Goal: Task Accomplishment & Management: Use online tool/utility

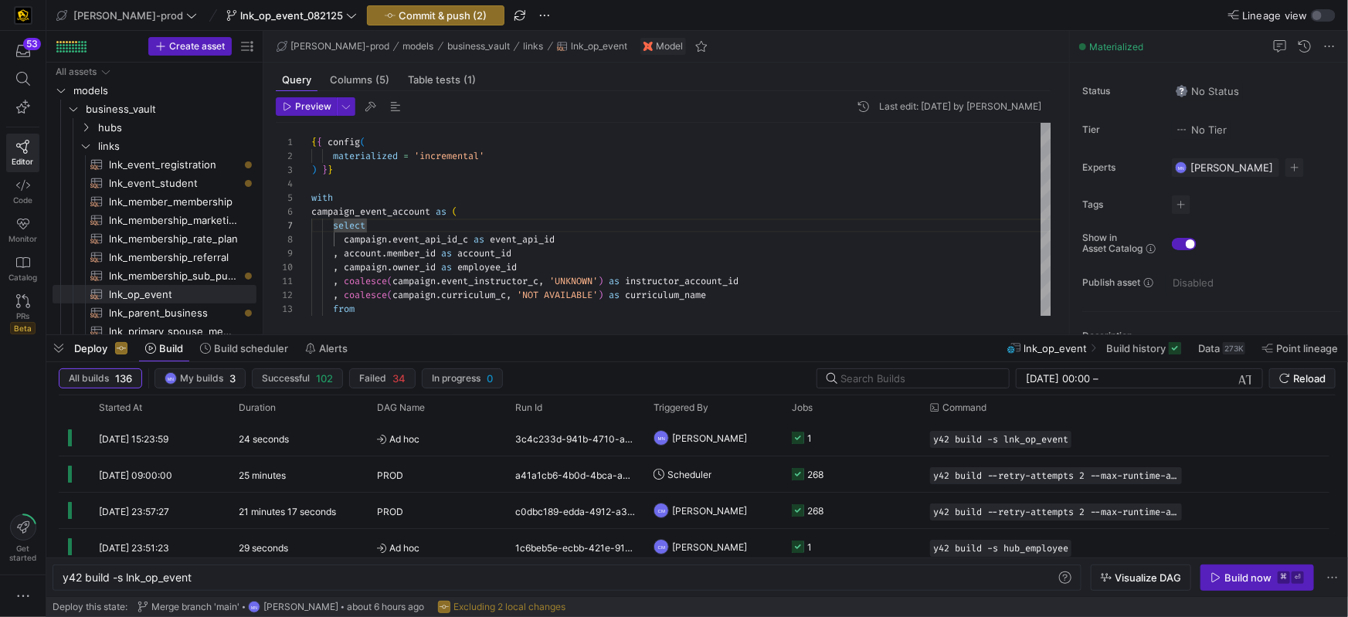
scroll to position [83, 55]
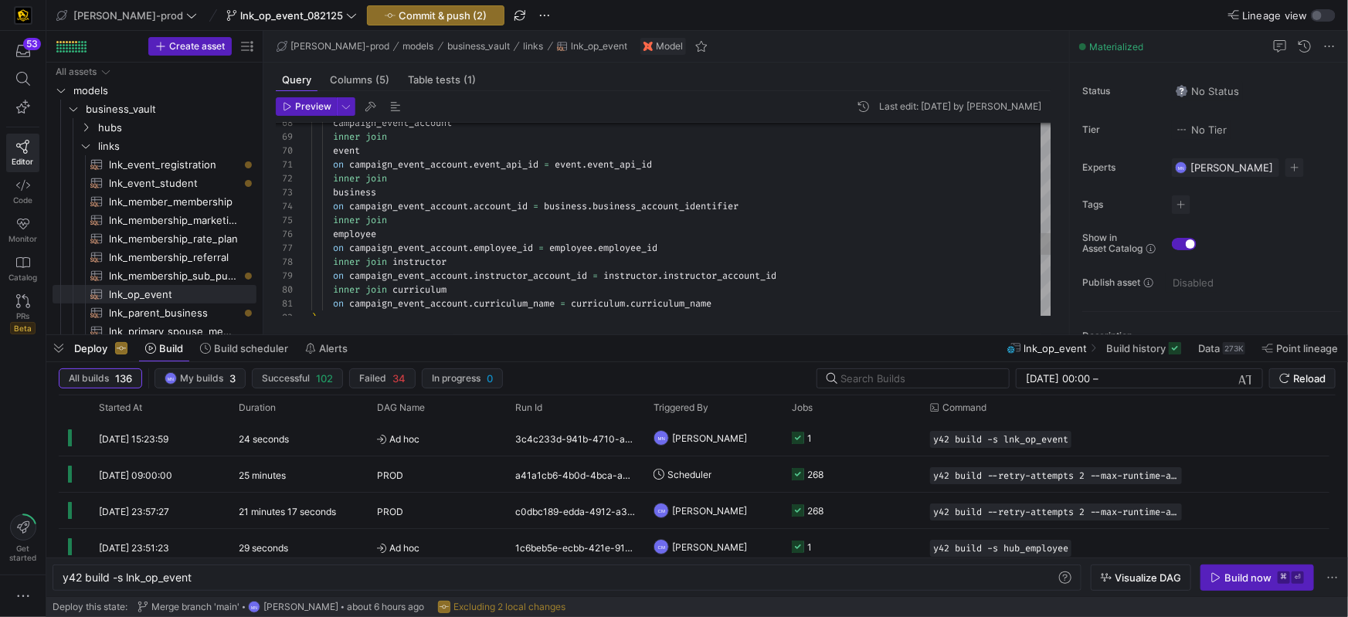
click at [342, 261] on span "inner" at bounding box center [346, 262] width 27 height 12
click at [342, 261] on div ") , on campaign_event_account . curriculum_name = curriculum . curriculum_name …" at bounding box center [681, 5] width 740 height 1667
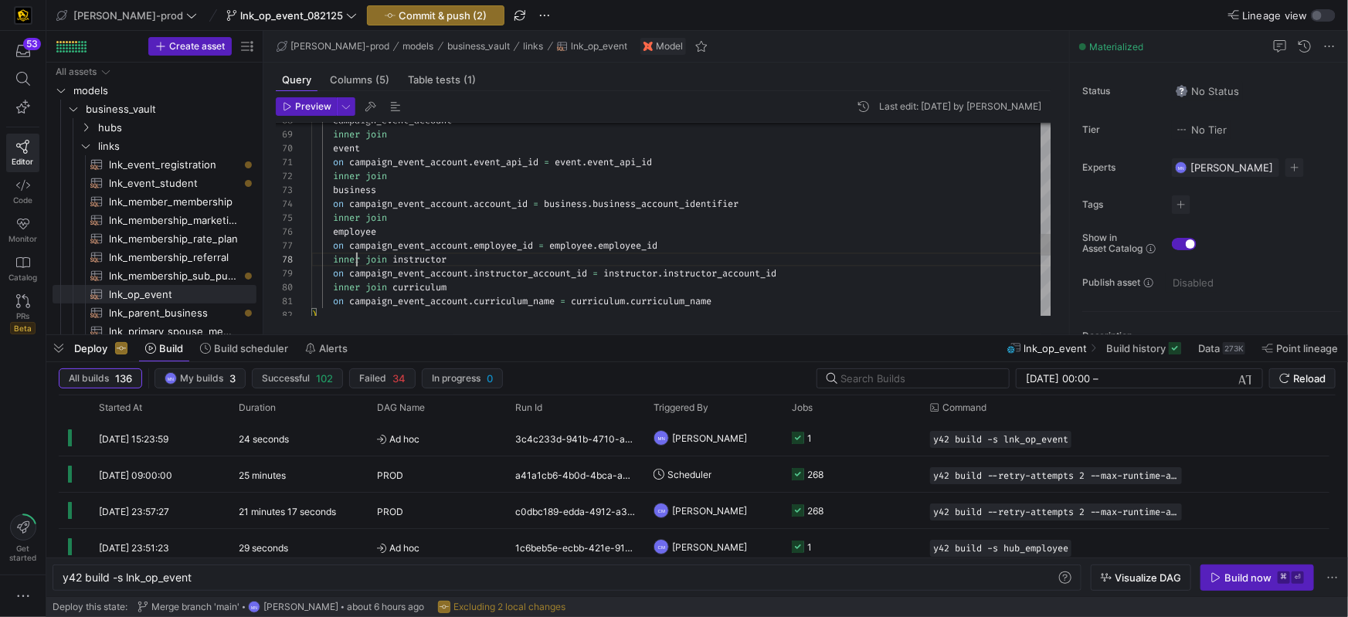
click at [356, 262] on div ") , on campaign_event_account . curriculum_name = curriculum . curriculum_name …" at bounding box center [681, 2] width 740 height 1667
click at [353, 287] on span "inner" at bounding box center [346, 285] width 27 height 12
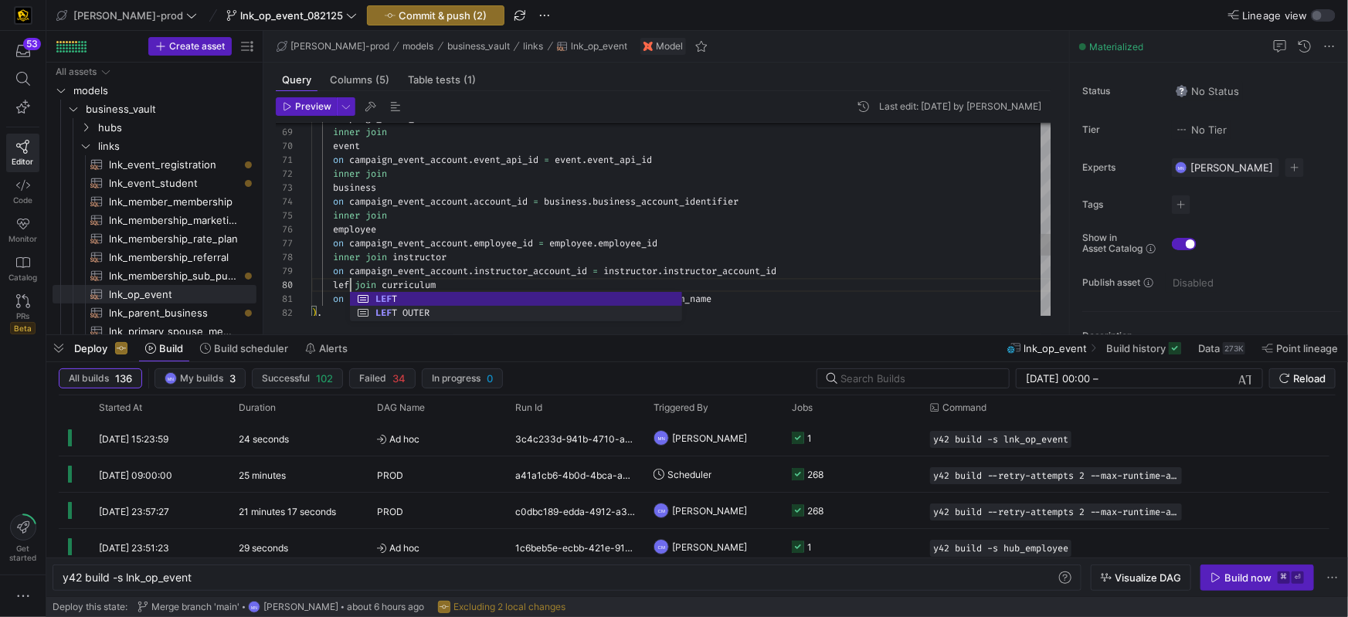
scroll to position [124, 45]
click at [348, 258] on span "inner" at bounding box center [346, 257] width 27 height 12
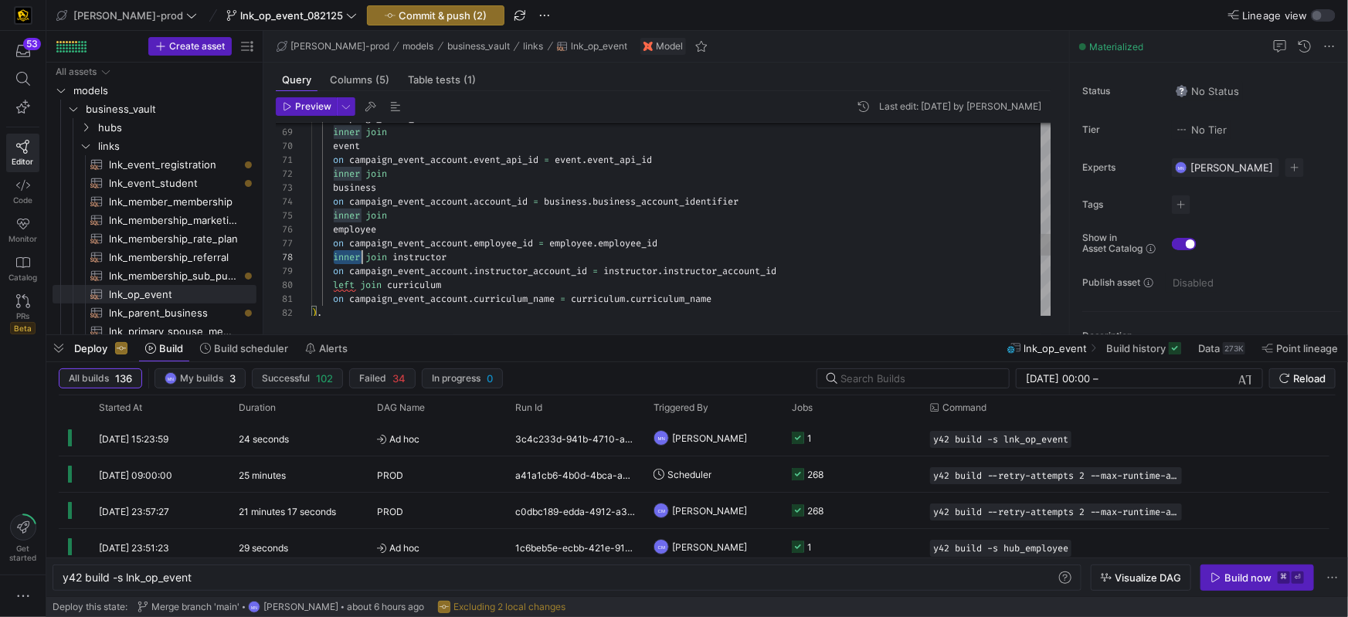
click at [348, 258] on span "inner" at bounding box center [346, 257] width 27 height 12
click at [471, 212] on div ") , on campaign_event_account . curriculum_name = curriculum . curriculum_name …" at bounding box center [681, 0] width 740 height 1667
click at [353, 216] on div ") , on campaign_event_account . curriculum_name = curriculum . curriculum_name …" at bounding box center [681, 0] width 740 height 1667
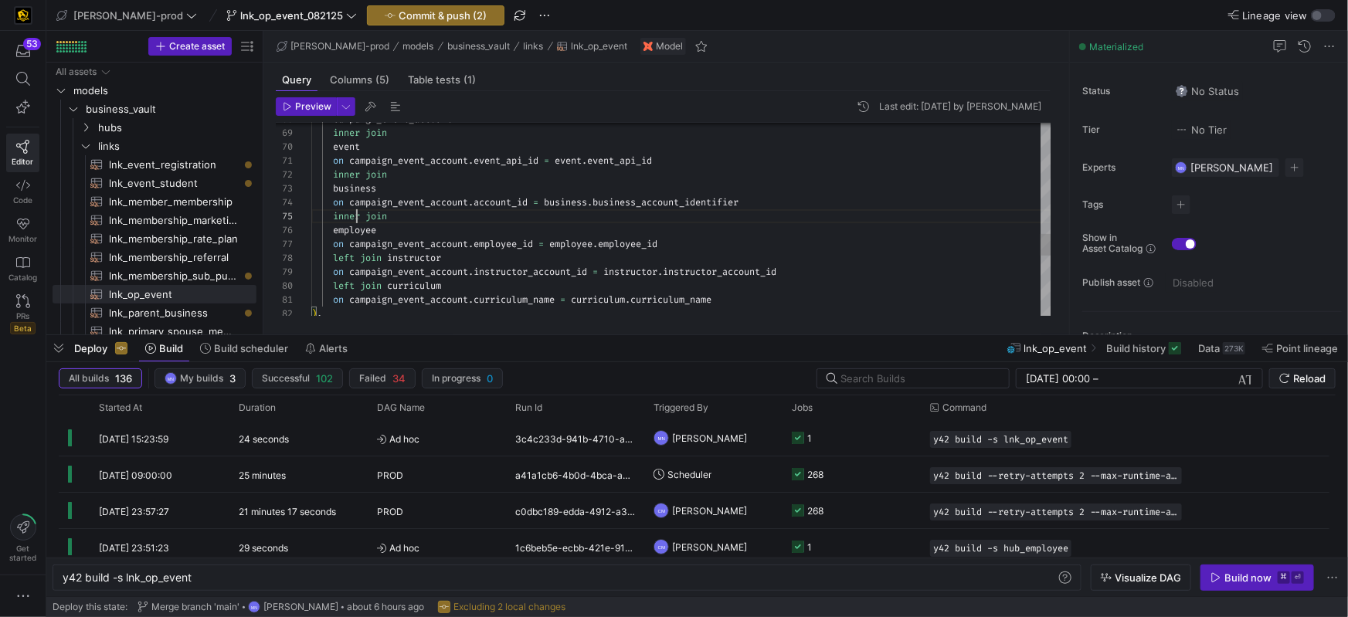
click at [352, 216] on div ") , on campaign_event_account . curriculum_name = curriculum . curriculum_name …" at bounding box center [681, 1] width 740 height 1667
type textarea "on campaign_event_account.event_api_id = event.event_api_id inner join business…"
drag, startPoint x: 307, startPoint y: 106, endPoint x: 349, endPoint y: 111, distance: 42.8
click at [307, 106] on span "Preview" at bounding box center [313, 106] width 36 height 11
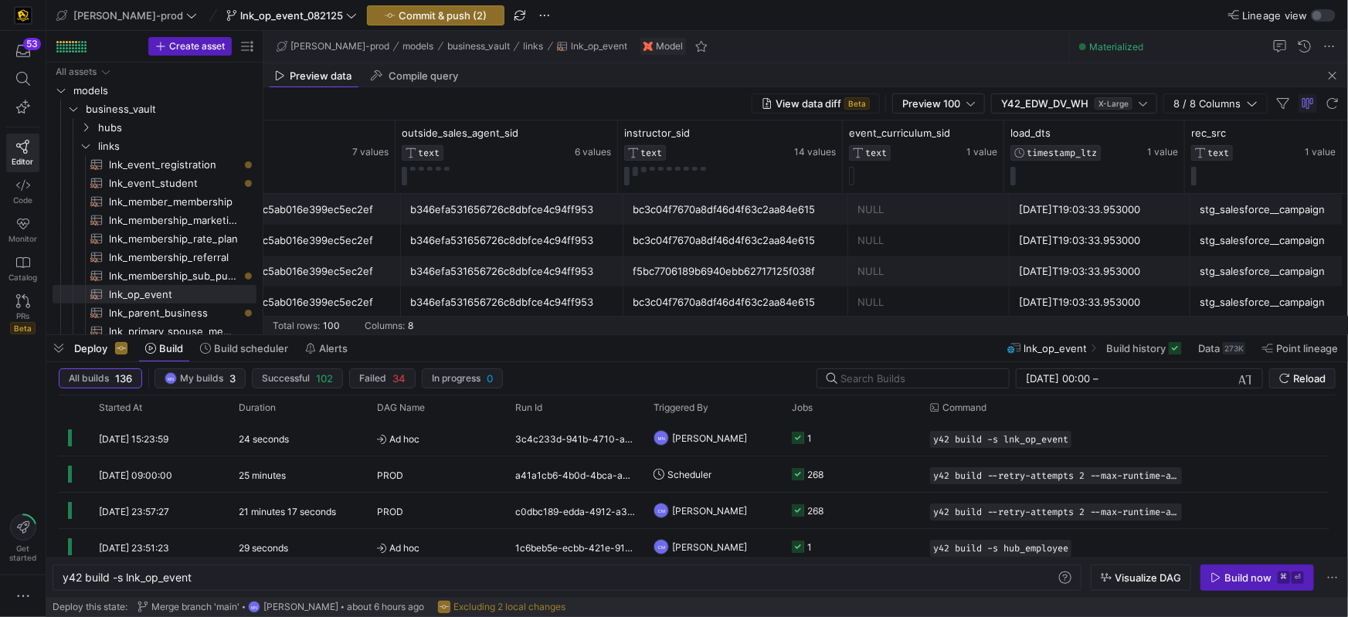
scroll to position [0, 0]
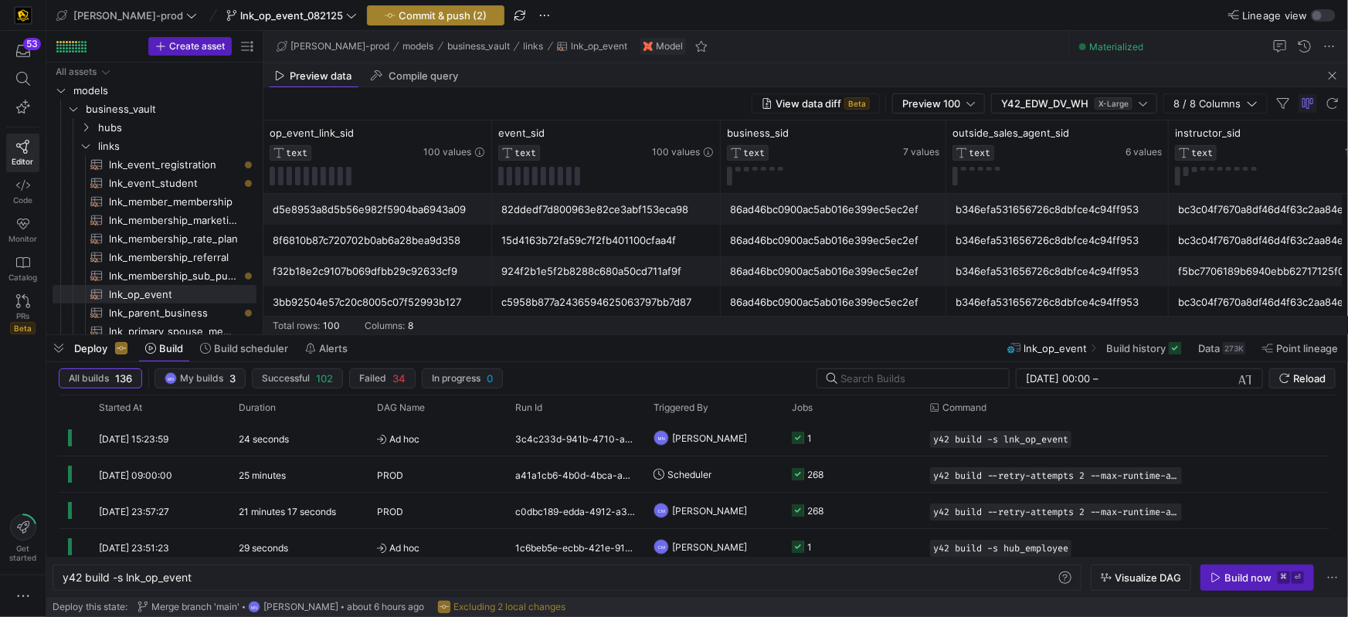
click at [399, 20] on span "Commit & push (2)" at bounding box center [443, 15] width 88 height 12
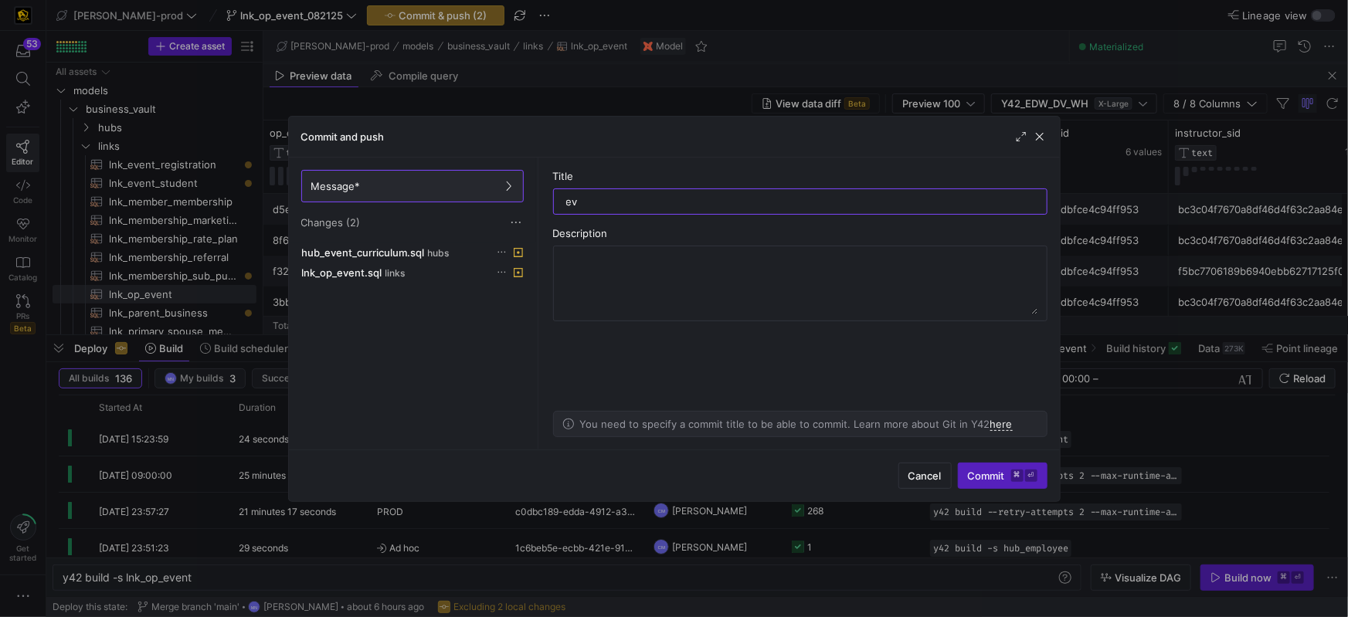
type input "e"
click at [664, 203] on input "lnk_op_event & hub)_event_curriculum updates" at bounding box center [800, 201] width 468 height 12
click at [916, 216] on as-split-area "Title lnk_op_event & hub_event_curriculum updates Description You need to speci…" at bounding box center [800, 304] width 519 height 292
click at [909, 206] on input "lnk_op_event & hub_event_curriculum updates" at bounding box center [800, 201] width 468 height 12
drag, startPoint x: 902, startPoint y: 201, endPoint x: 787, endPoint y: 203, distance: 115.1
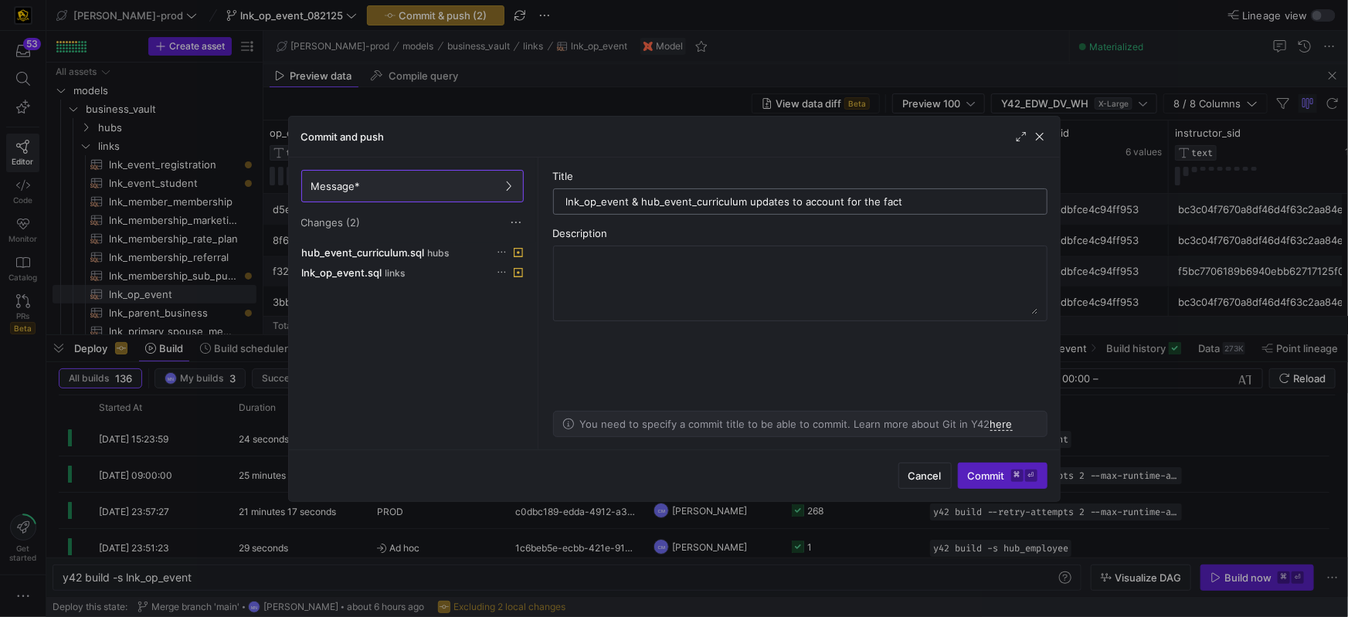
click at [787, 203] on input "lnk_op_event & hub_event_curriculum updates to account for the fact" at bounding box center [800, 201] width 468 height 12
type input "lnk_op_event & hub_event_curriculum updates"
click at [764, 258] on textarea at bounding box center [800, 284] width 474 height 62
paste textarea "to account for the fact"
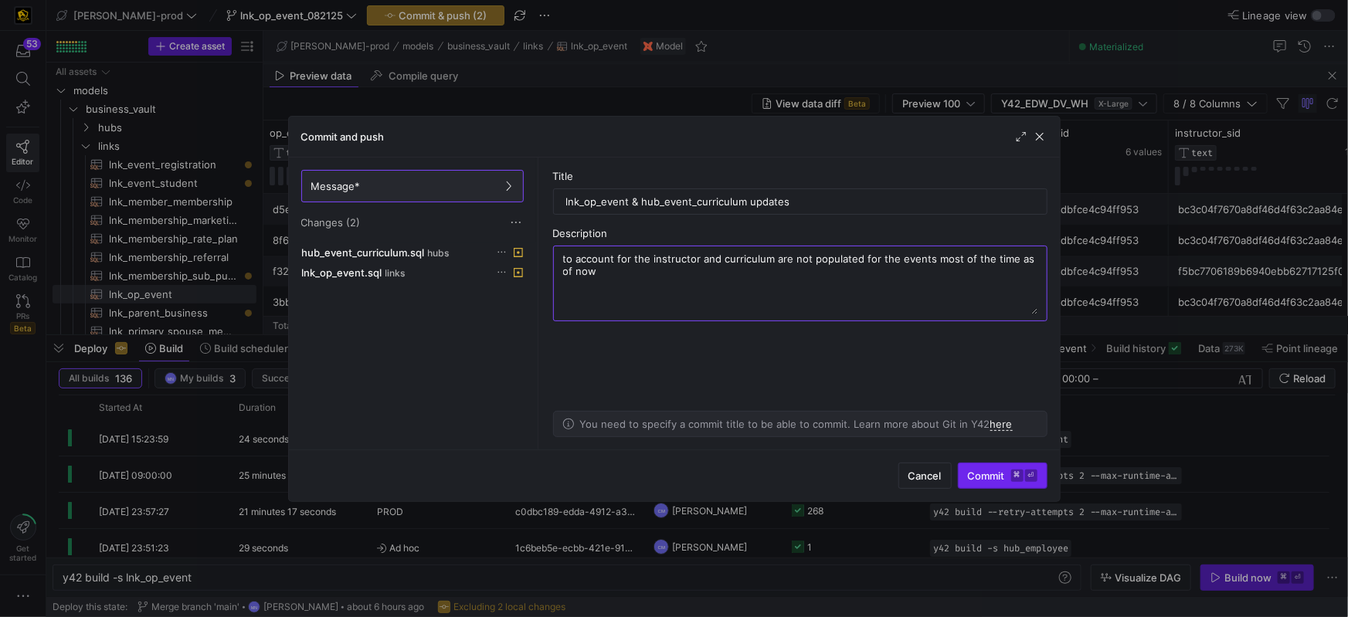
type textarea "to account for the instructor and curriculum are not populated for the events m…"
click at [980, 468] on button "Commit ⌘ ⏎" at bounding box center [1003, 476] width 90 height 26
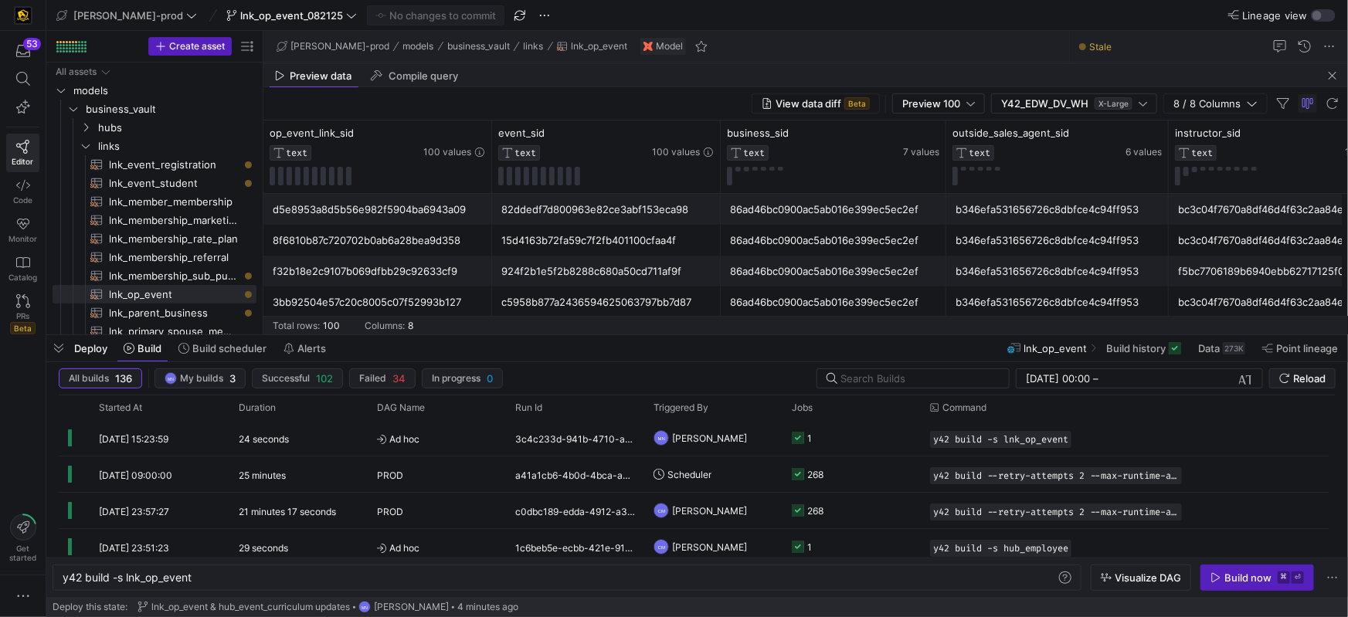
scroll to position [0, 551]
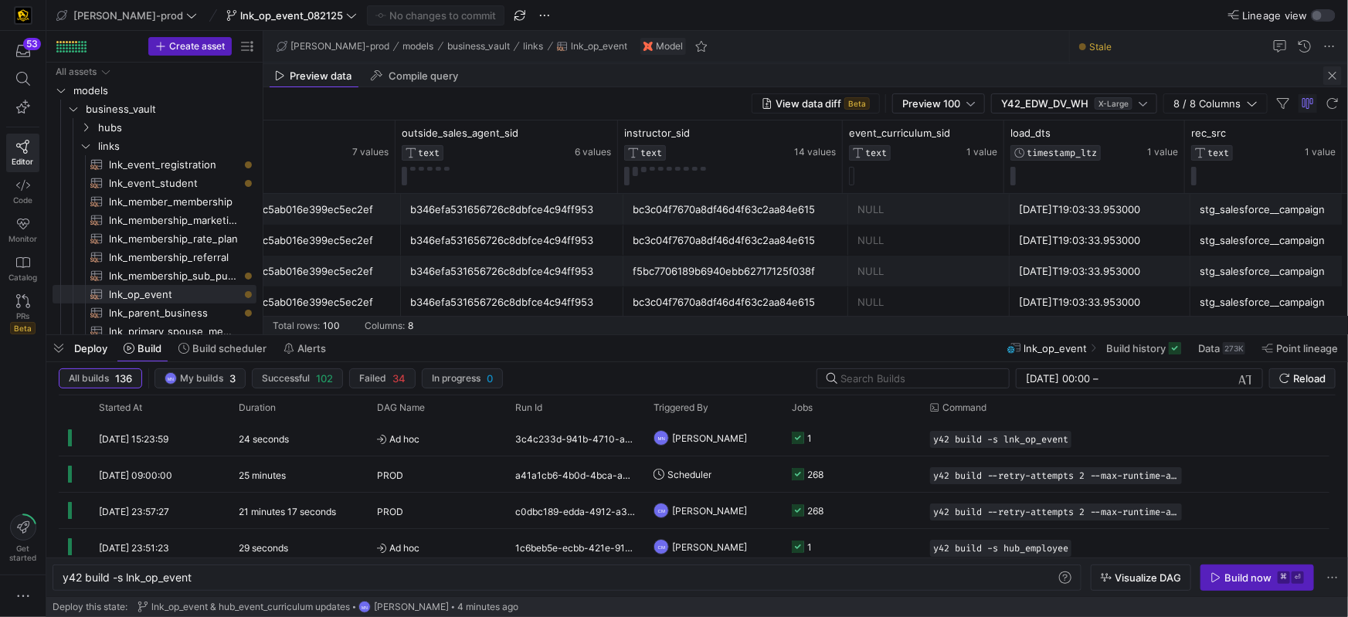
click at [1338, 78] on span "button" at bounding box center [1333, 75] width 19 height 19
